Goal: Share content

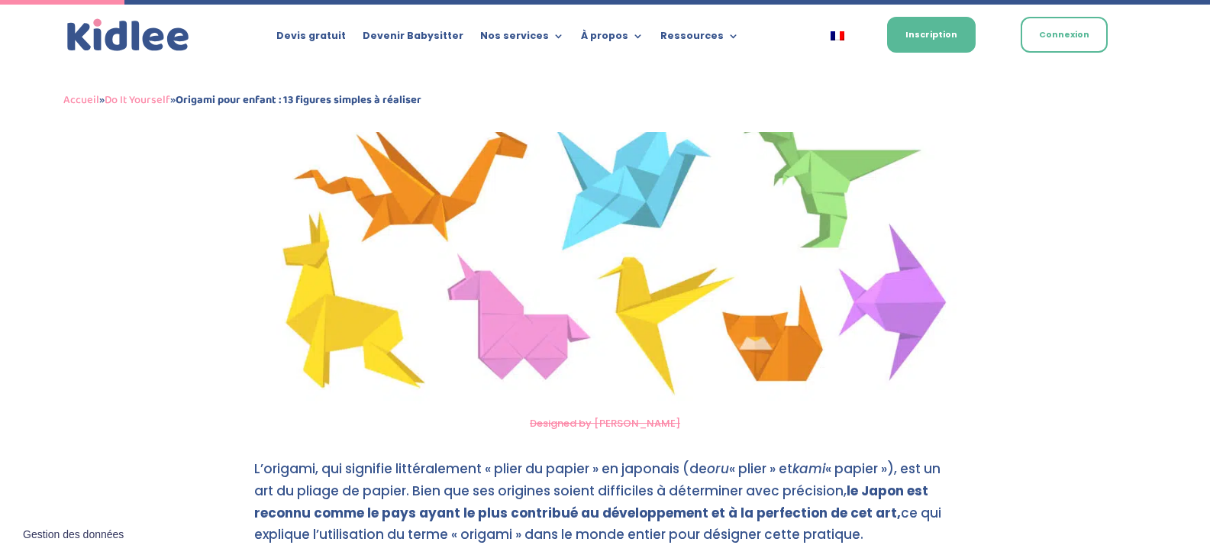
scroll to position [764, 0]
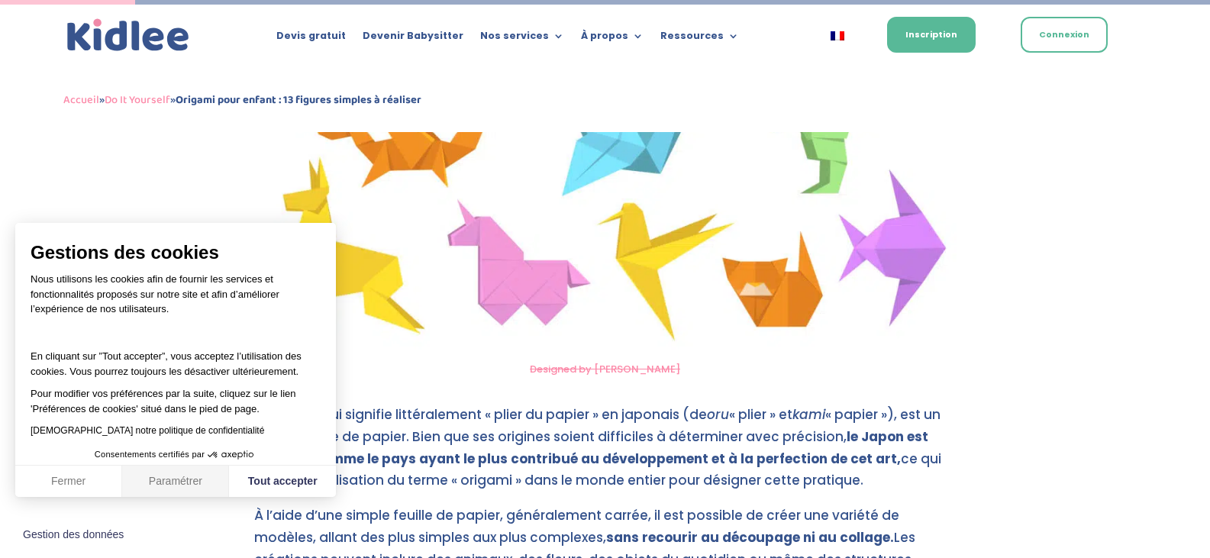
click at [166, 477] on button "Paramétrer" at bounding box center [175, 482] width 107 height 32
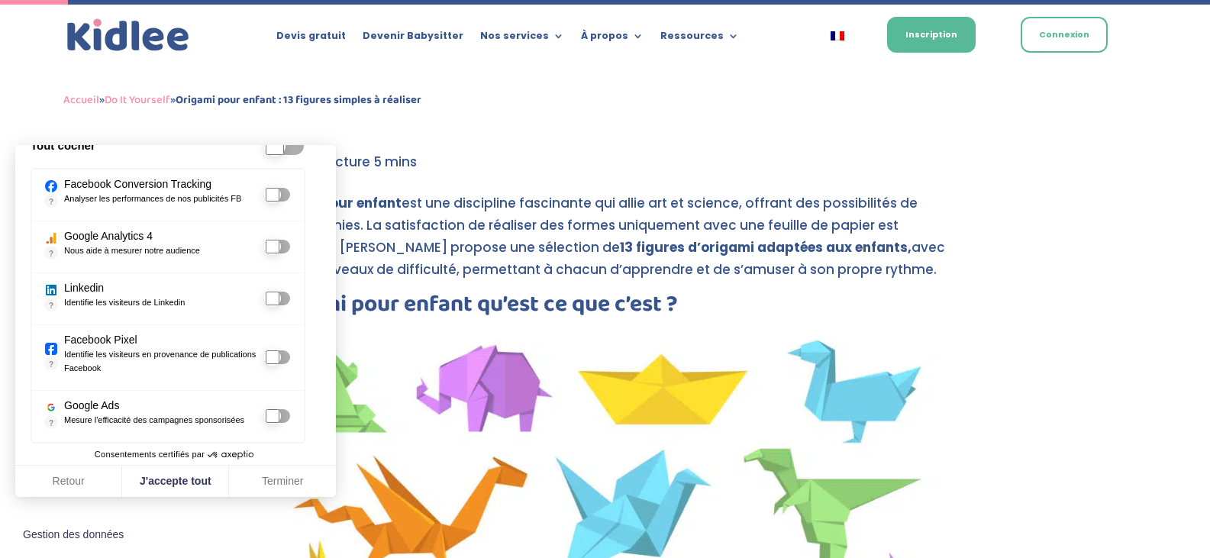
scroll to position [382, 0]
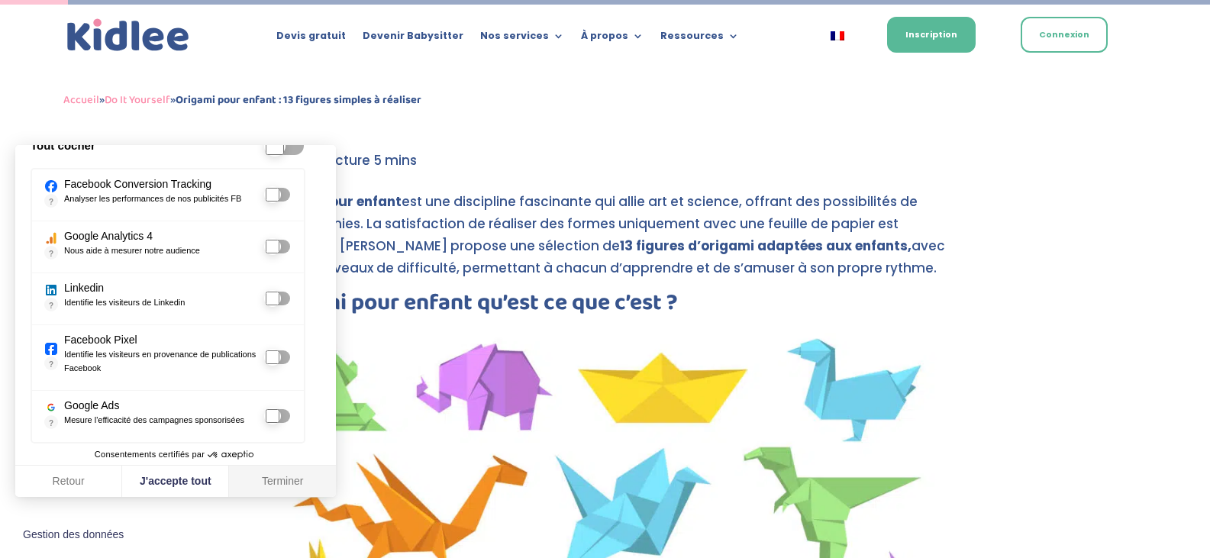
click at [286, 480] on button "Terminer" at bounding box center [282, 482] width 107 height 32
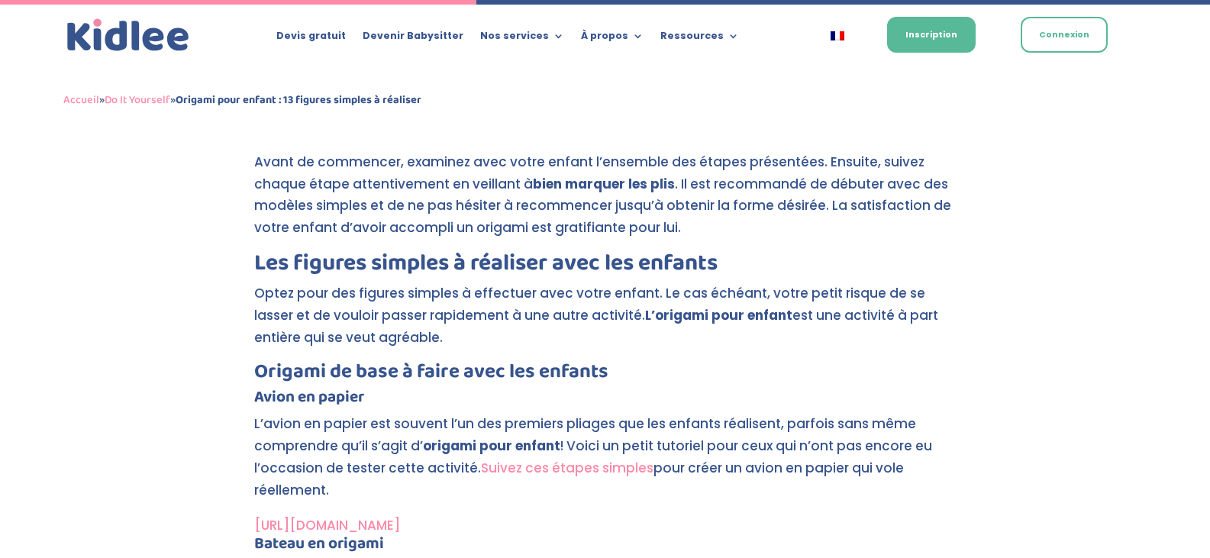
scroll to position [2902, 0]
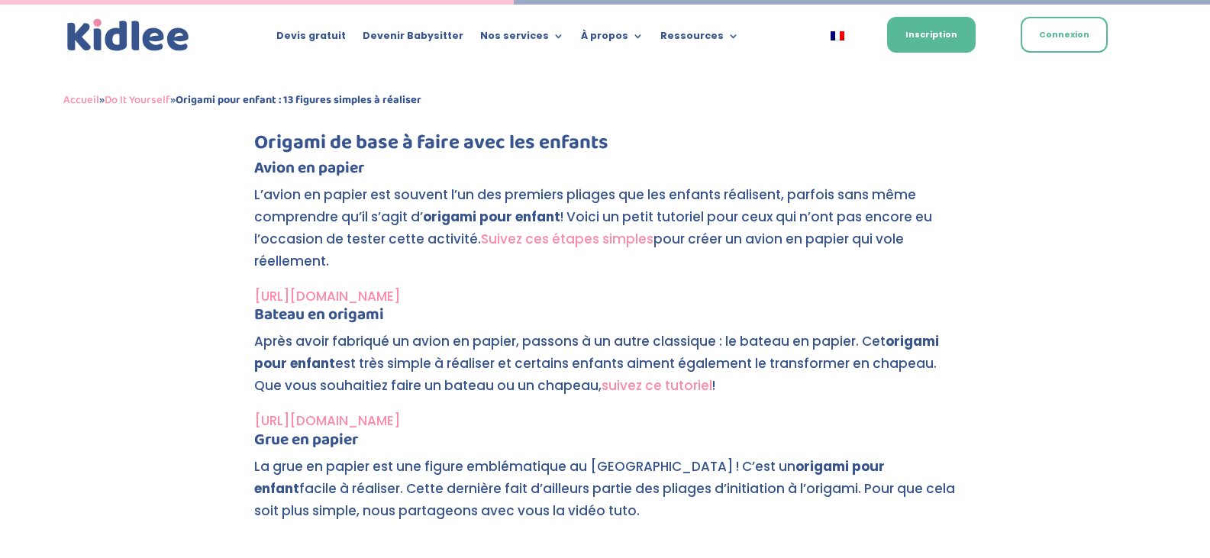
click at [400, 291] on link "[URL][DOMAIN_NAME]" at bounding box center [327, 296] width 146 height 18
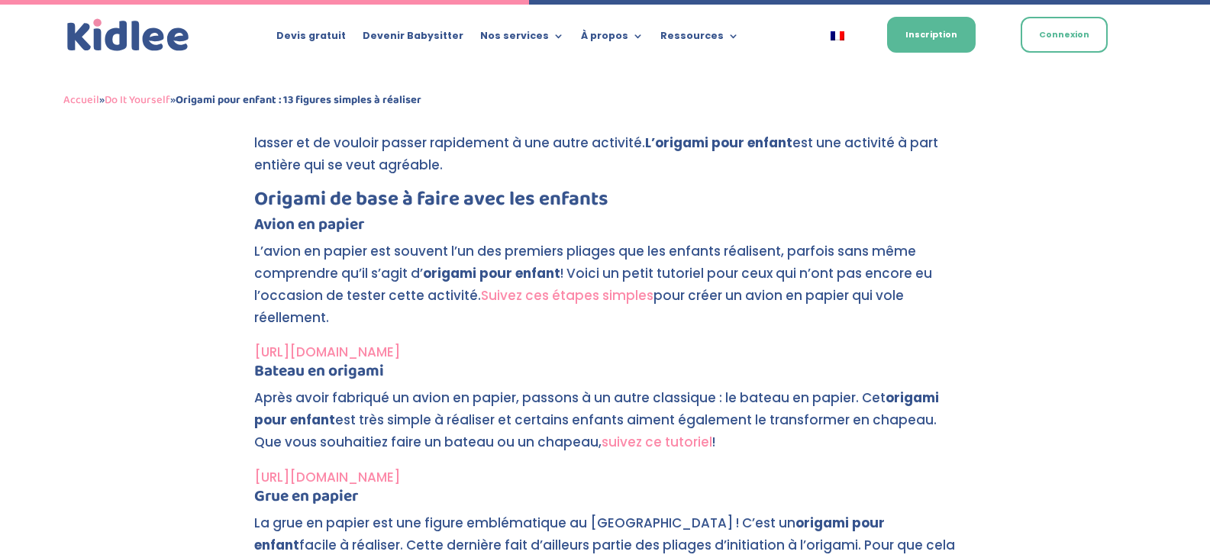
scroll to position [3013, 0]
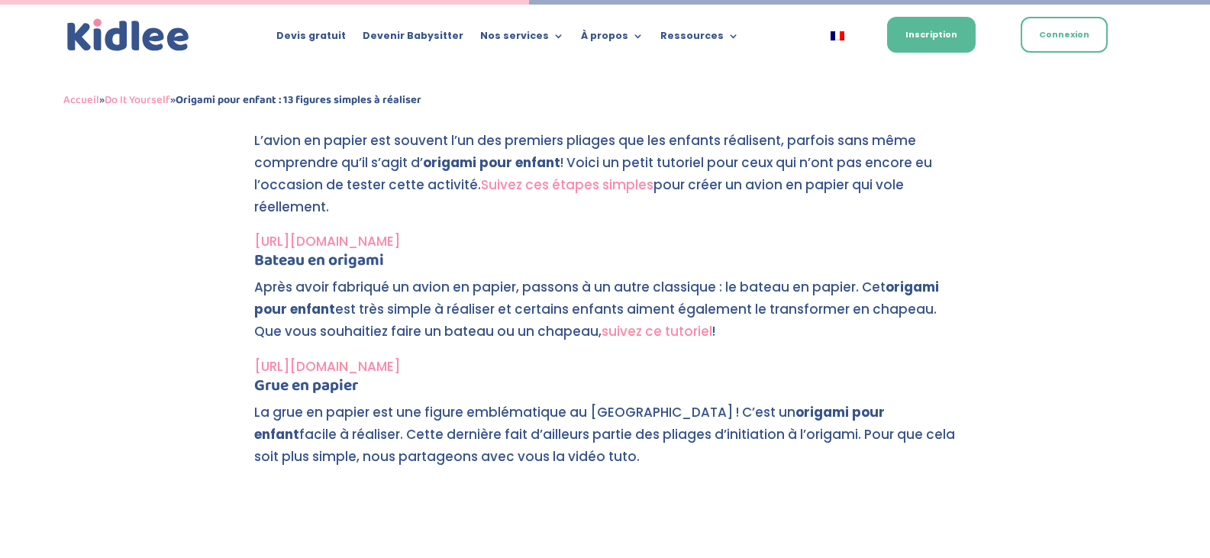
click at [400, 239] on link "[URL][DOMAIN_NAME]" at bounding box center [327, 241] width 146 height 18
